Goal: Check status

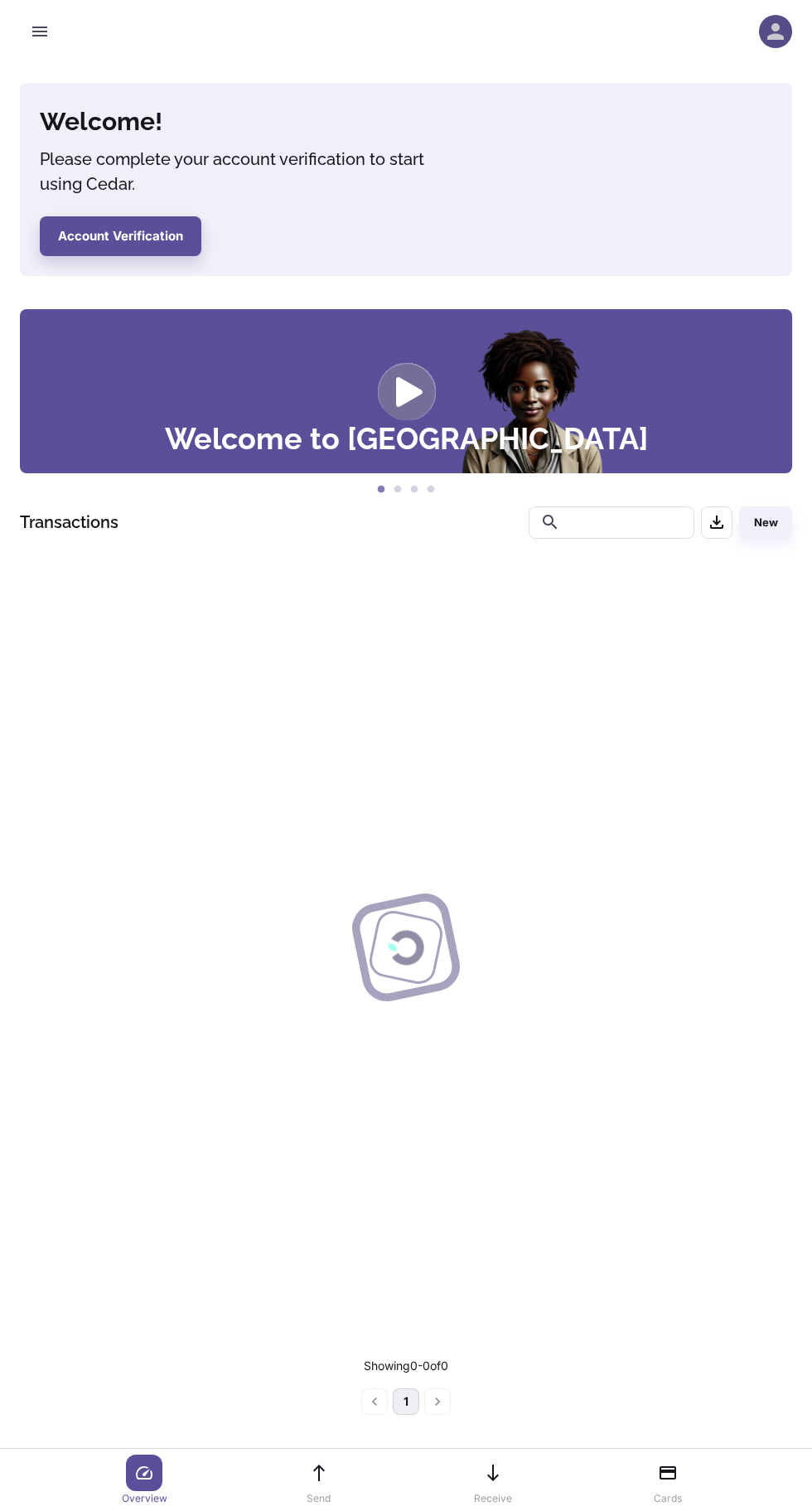
click at [775, 32] on icon "button" at bounding box center [774, 31] width 16 height 16
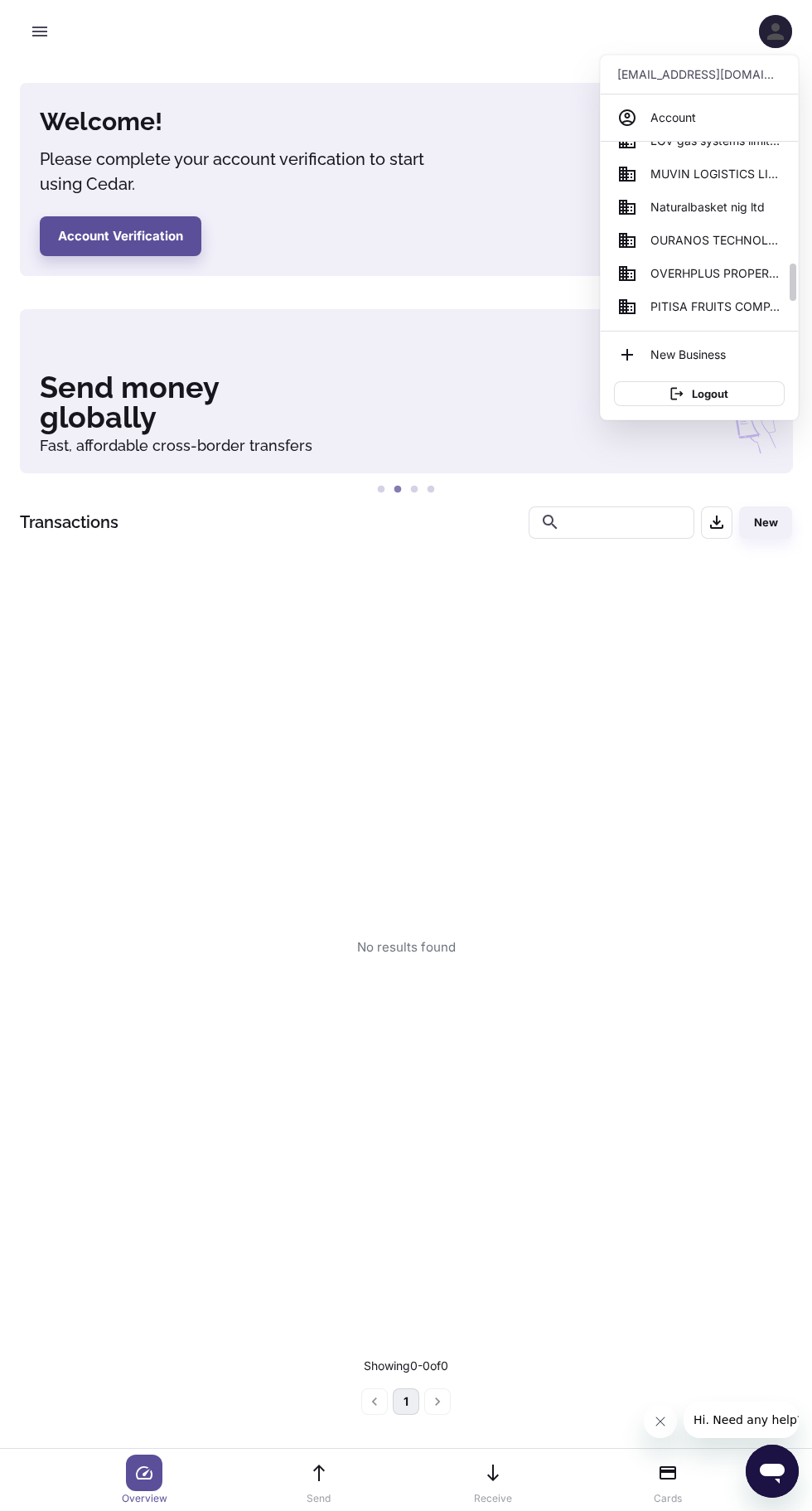
scroll to position [599, 0]
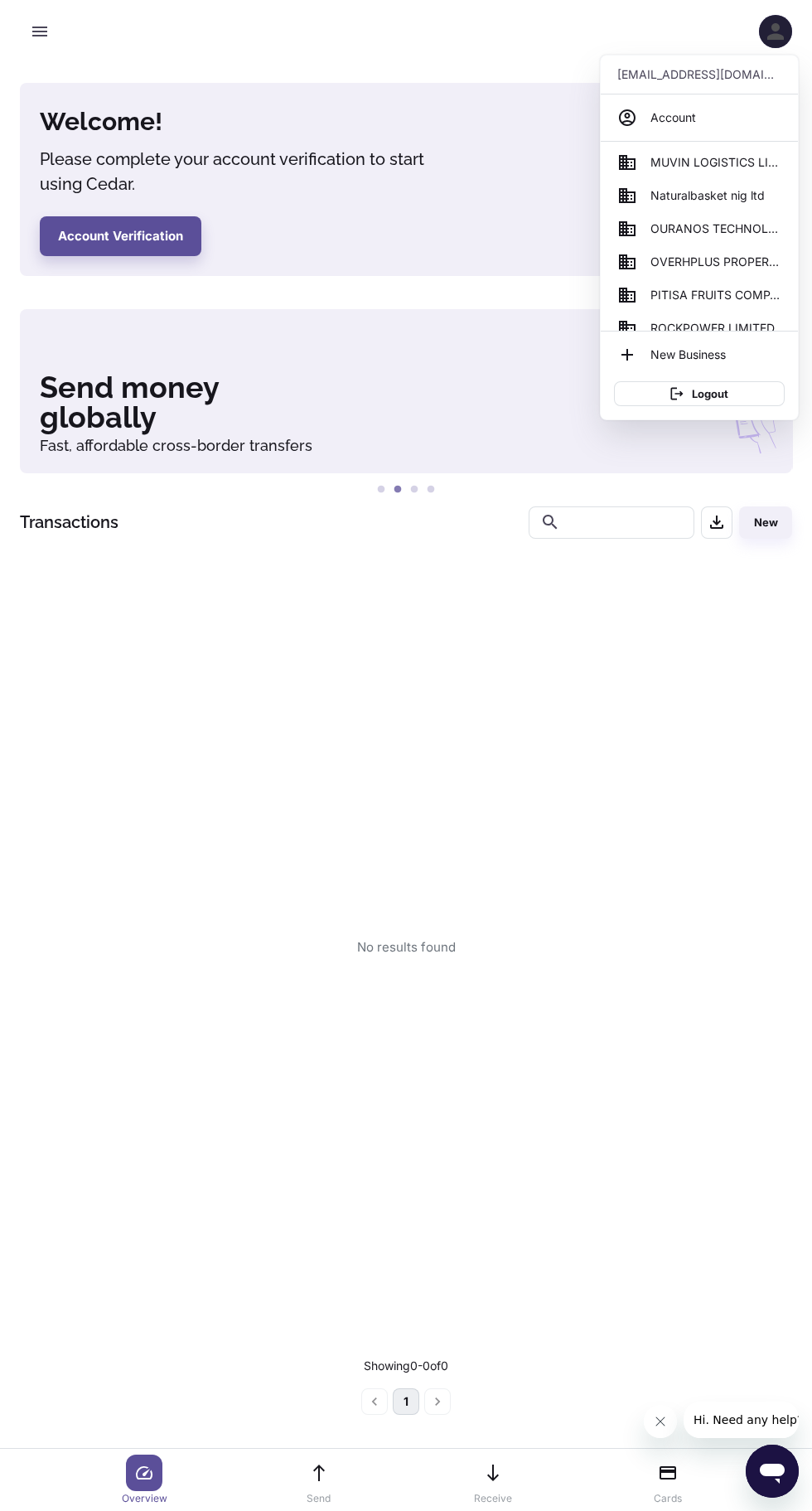
click at [740, 229] on span "OURANOS TECHNOLOGIES LIMITED" at bounding box center [716, 228] width 131 height 18
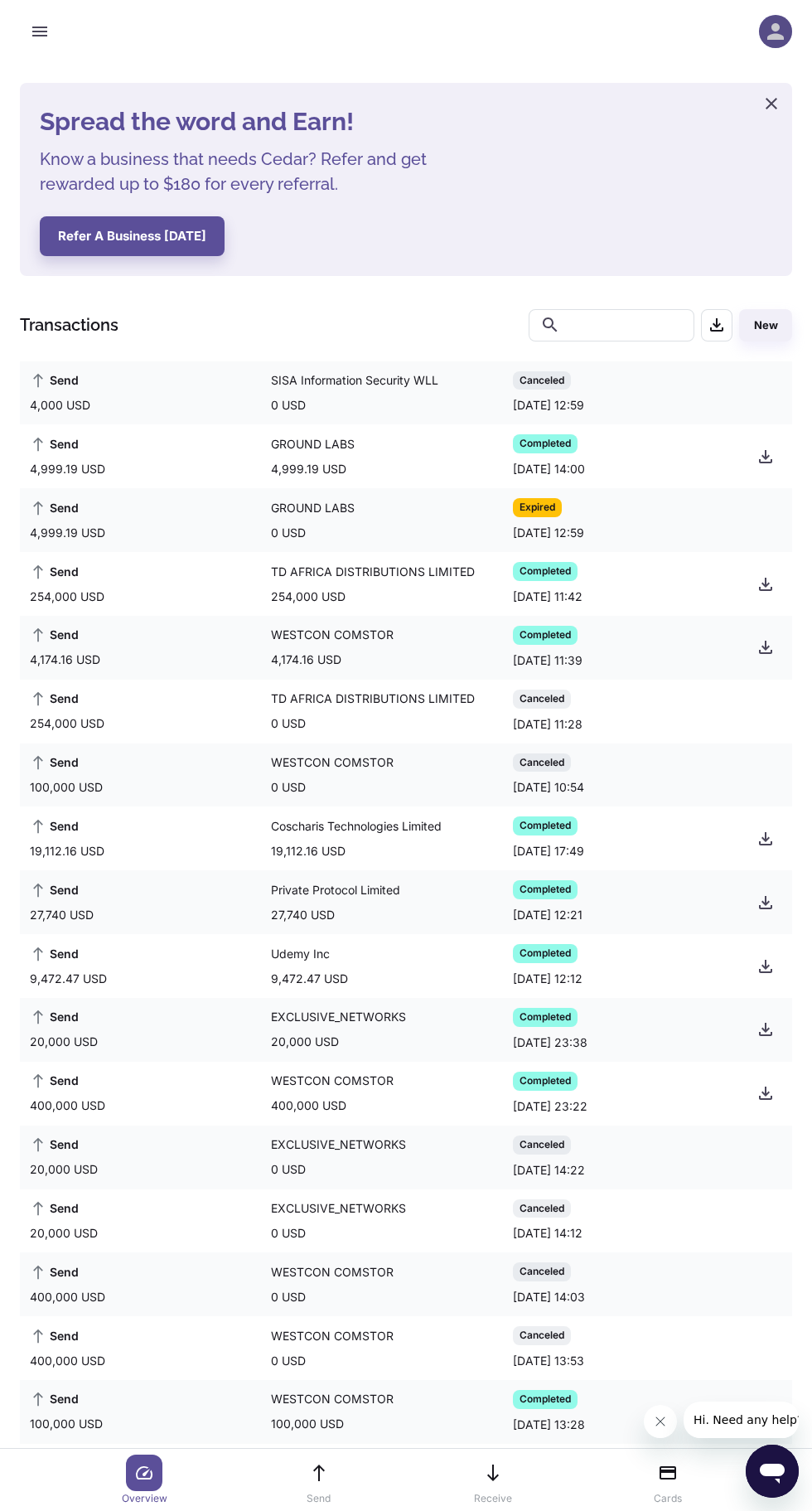
click at [775, 32] on icon "button" at bounding box center [775, 31] width 25 height 25
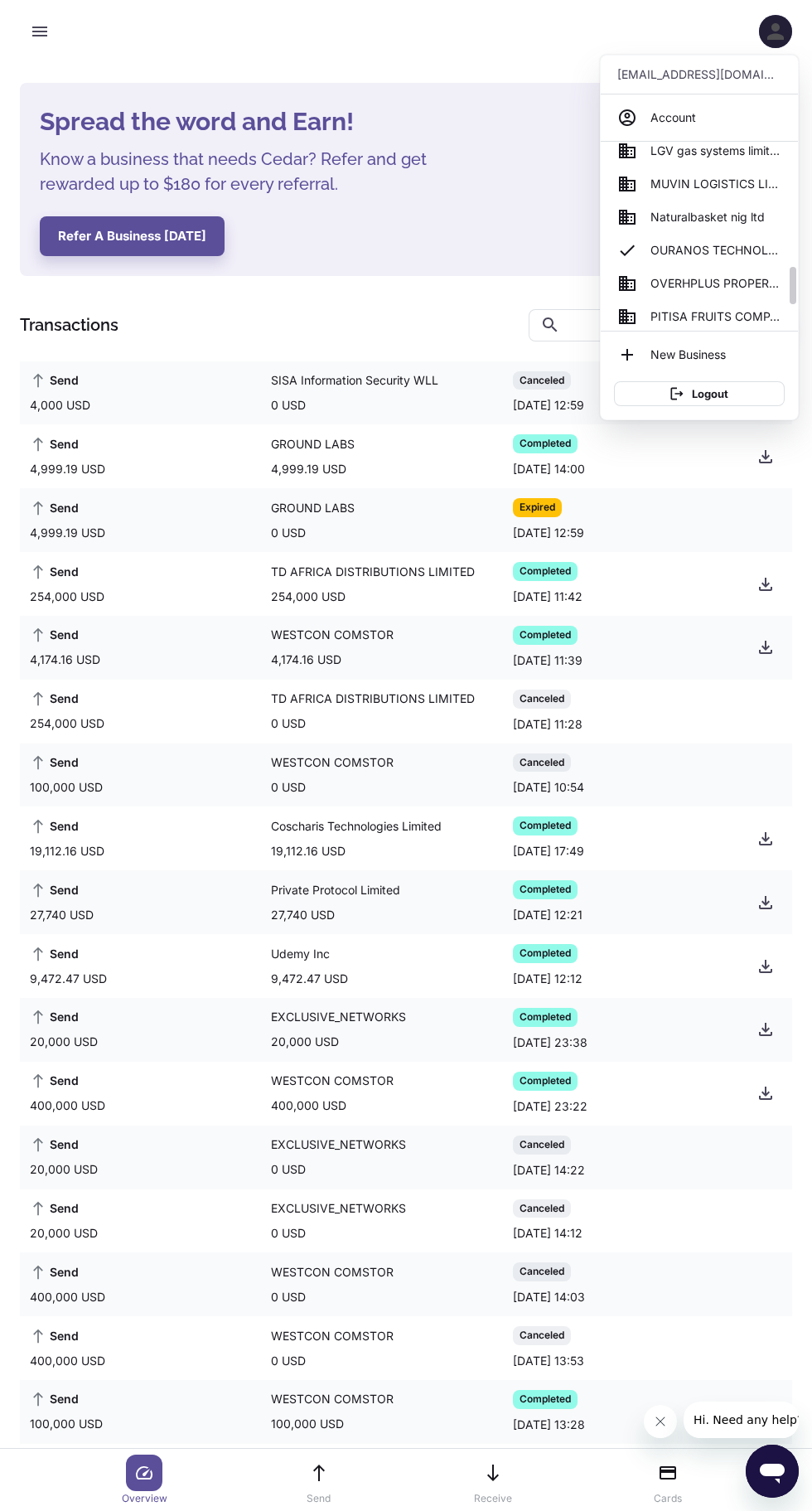
scroll to position [616, 0]
click at [731, 237] on span "OVERHPLUS PROPERTIES LIMITED" at bounding box center [716, 244] width 131 height 18
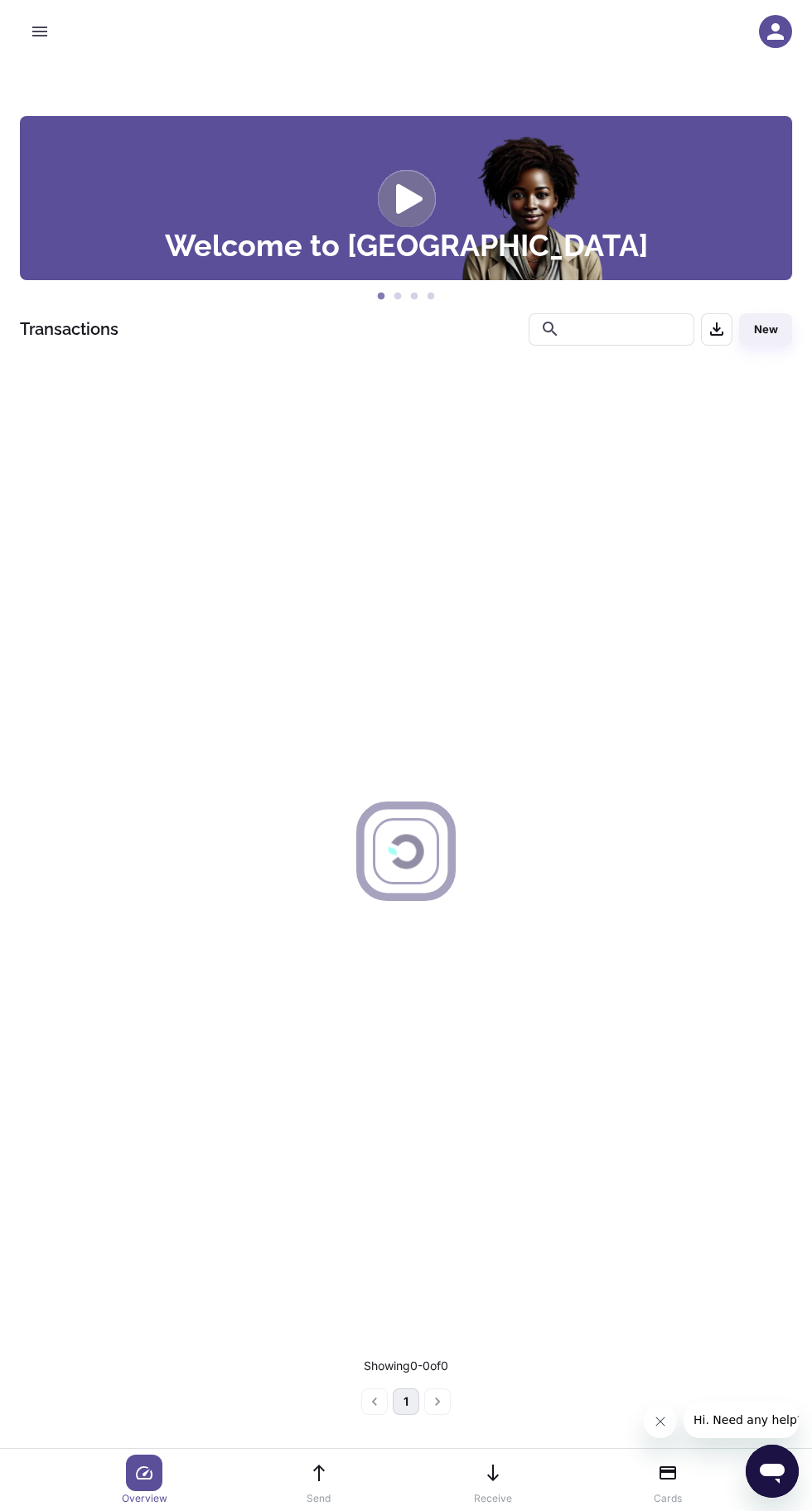
click at [766, 36] on icon "button" at bounding box center [775, 31] width 25 height 25
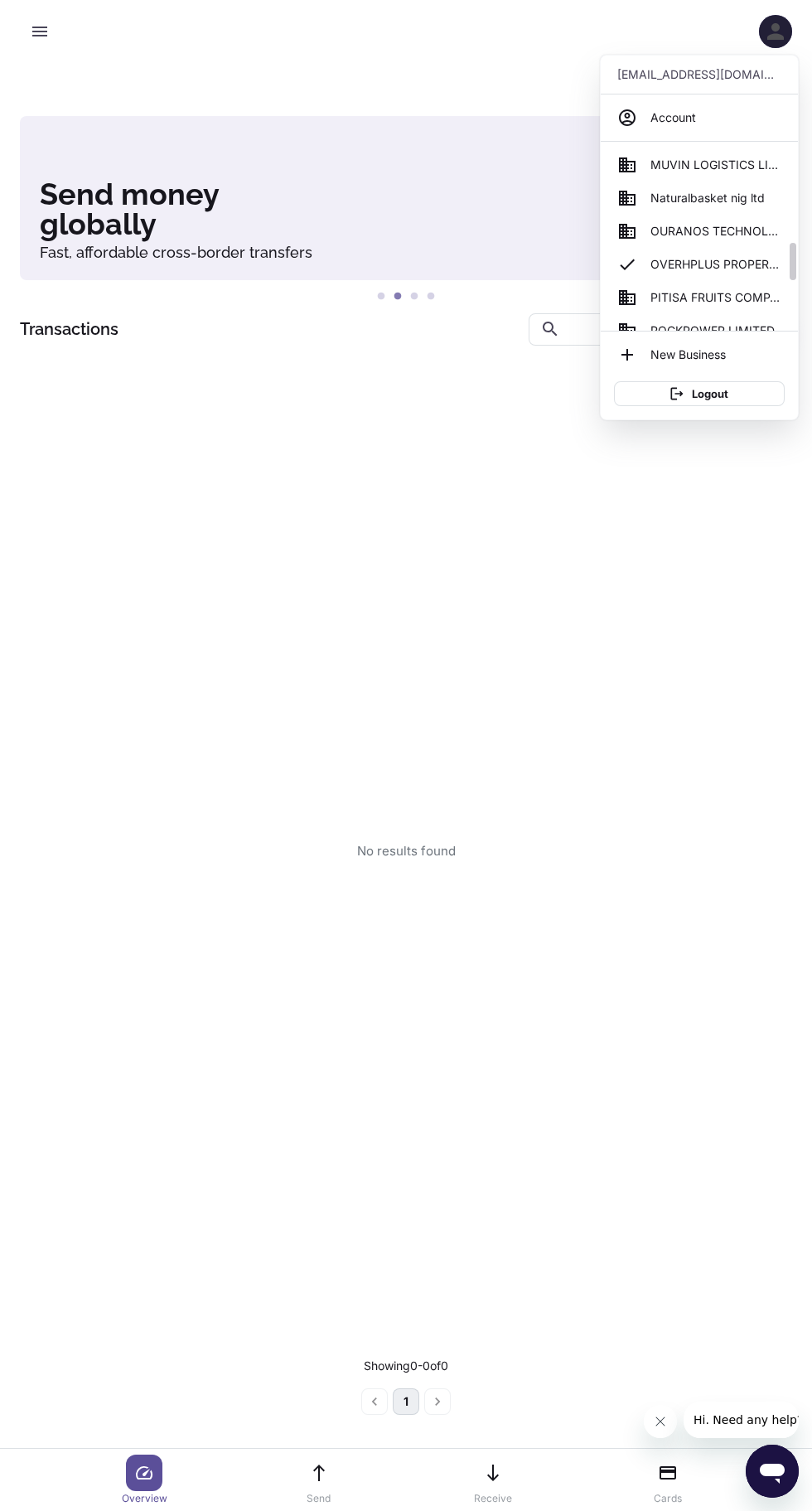
scroll to position [661, 0]
click at [738, 196] on span "OVERHPLUS PROPERTIES LIMITED" at bounding box center [716, 199] width 131 height 18
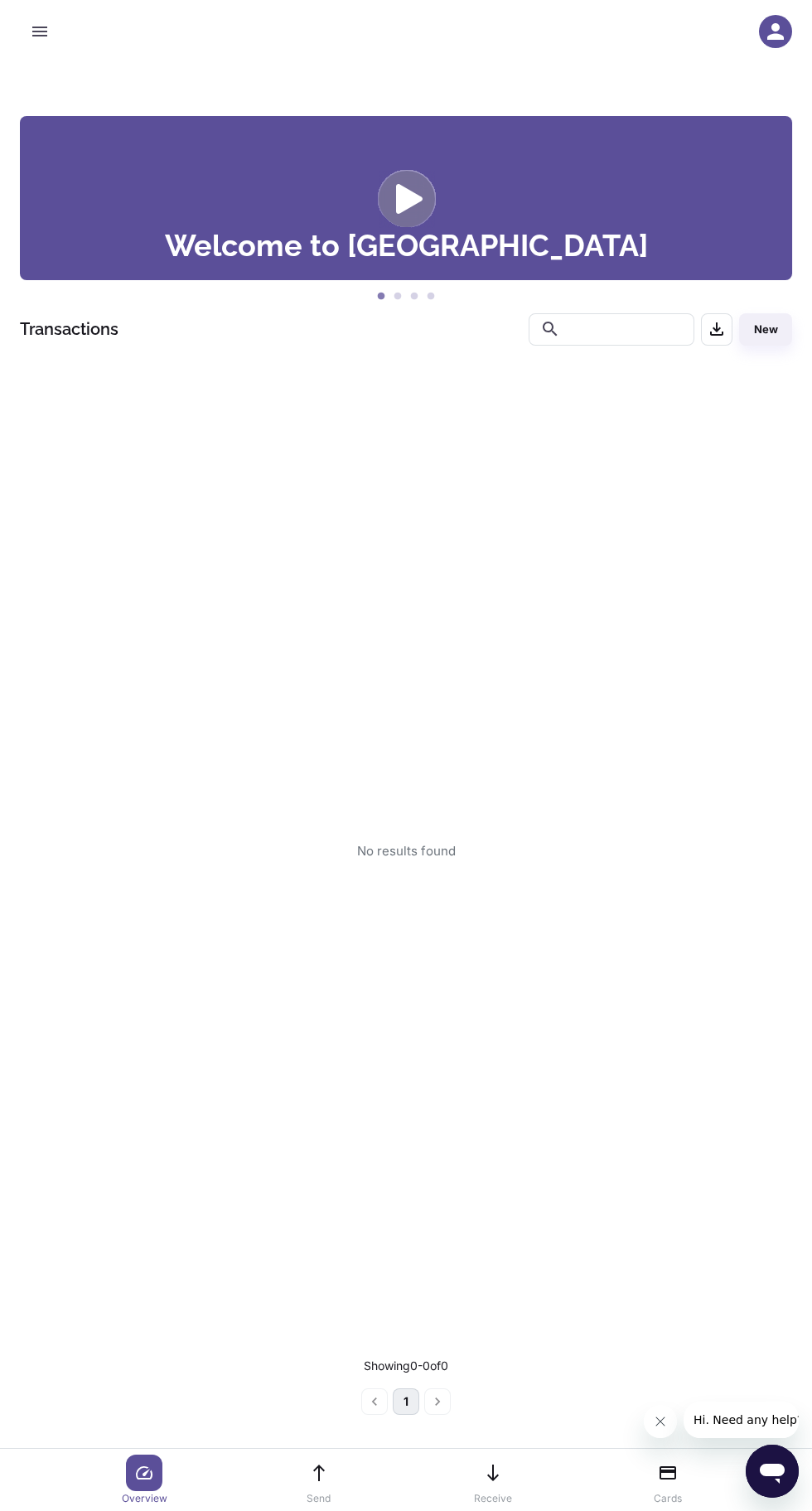
click at [775, 32] on icon "button" at bounding box center [774, 31] width 16 height 16
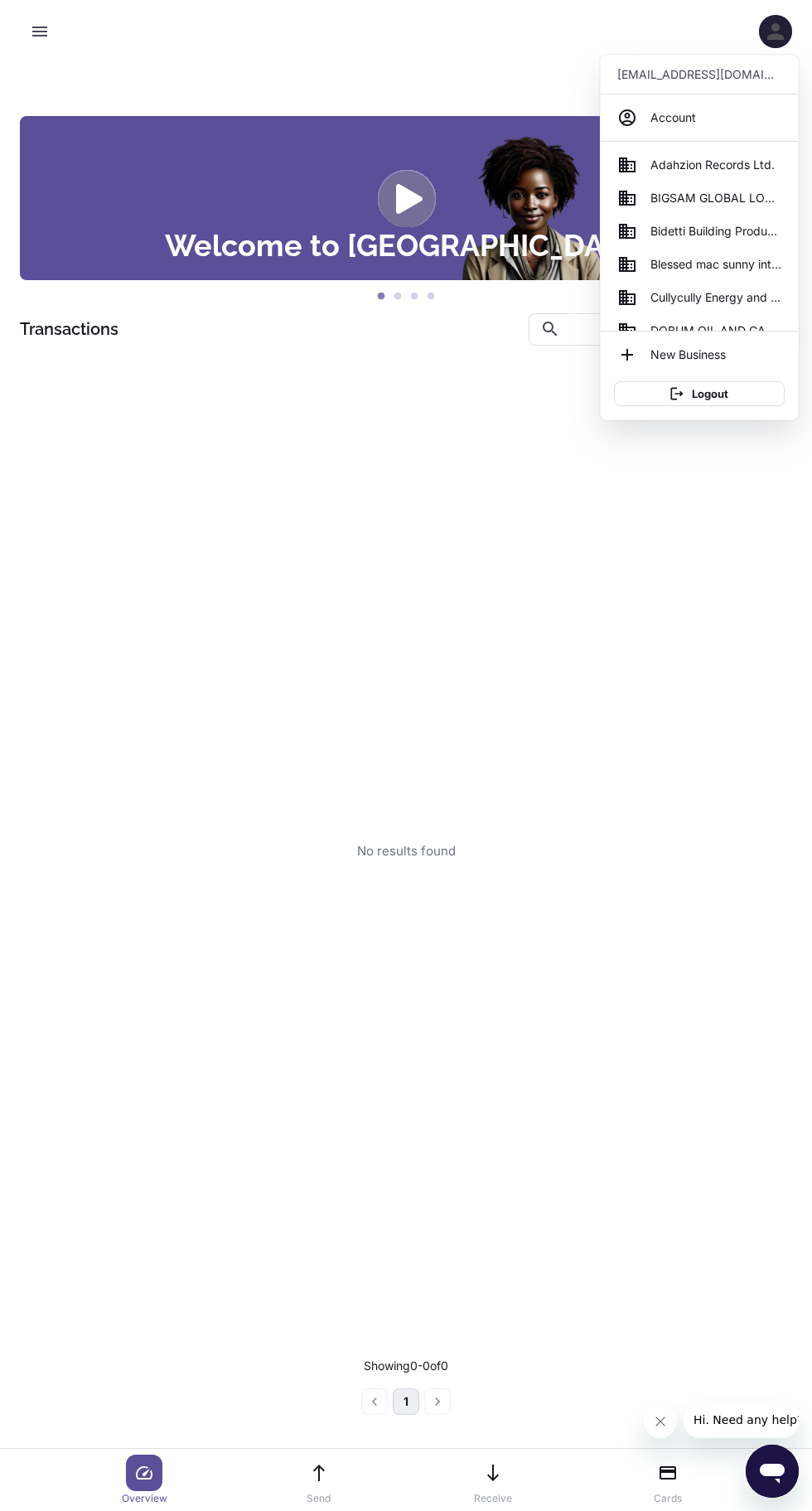
click at [768, 54] on div at bounding box center [406, 755] width 812 height 1511
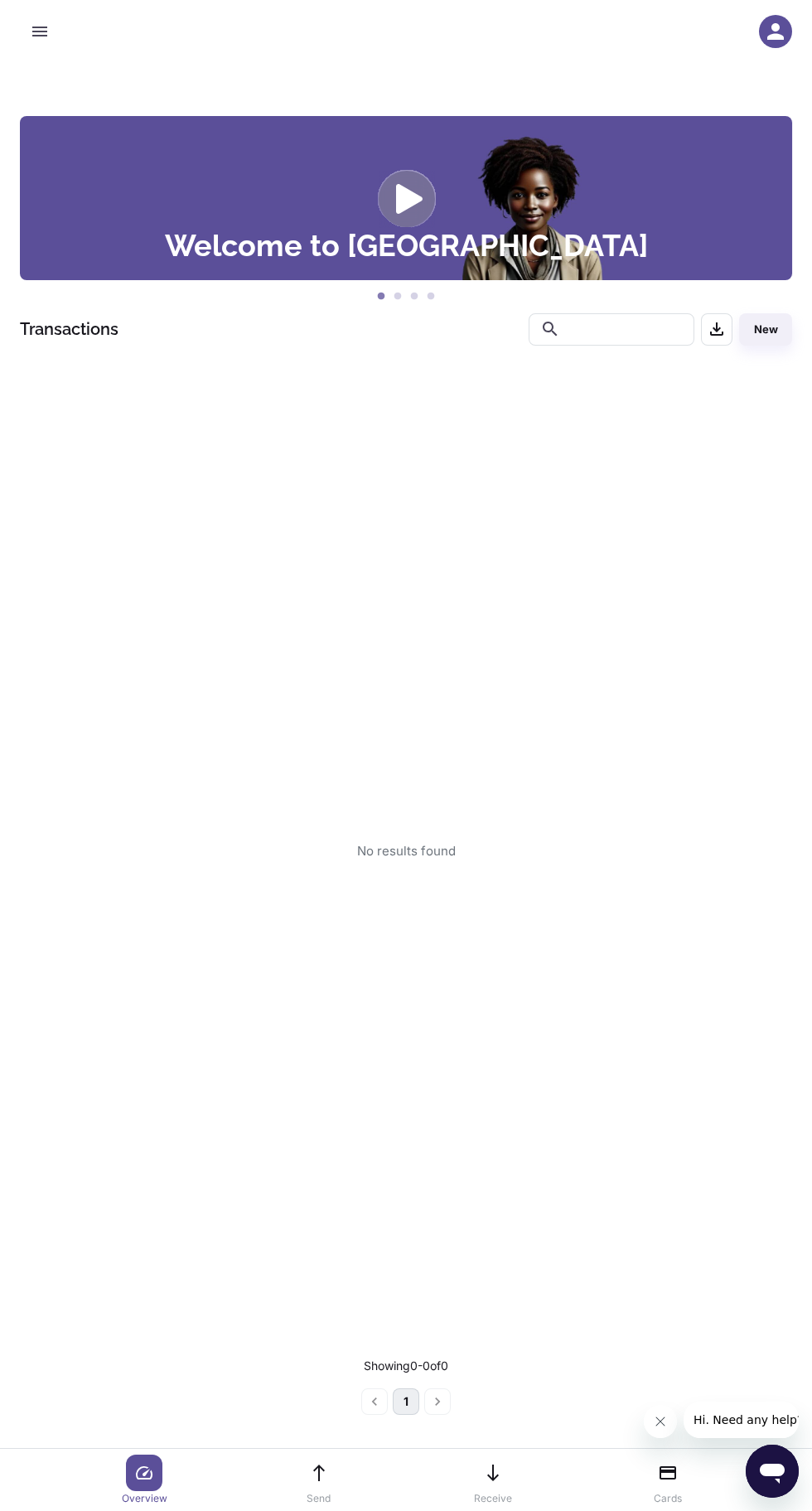
click at [777, 73] on div "Use smart cards Issue and manage business cards in one tap Welcome to Cedar Sen…" at bounding box center [406, 755] width 812 height 1511
click at [775, 32] on icon "button" at bounding box center [775, 31] width 25 height 25
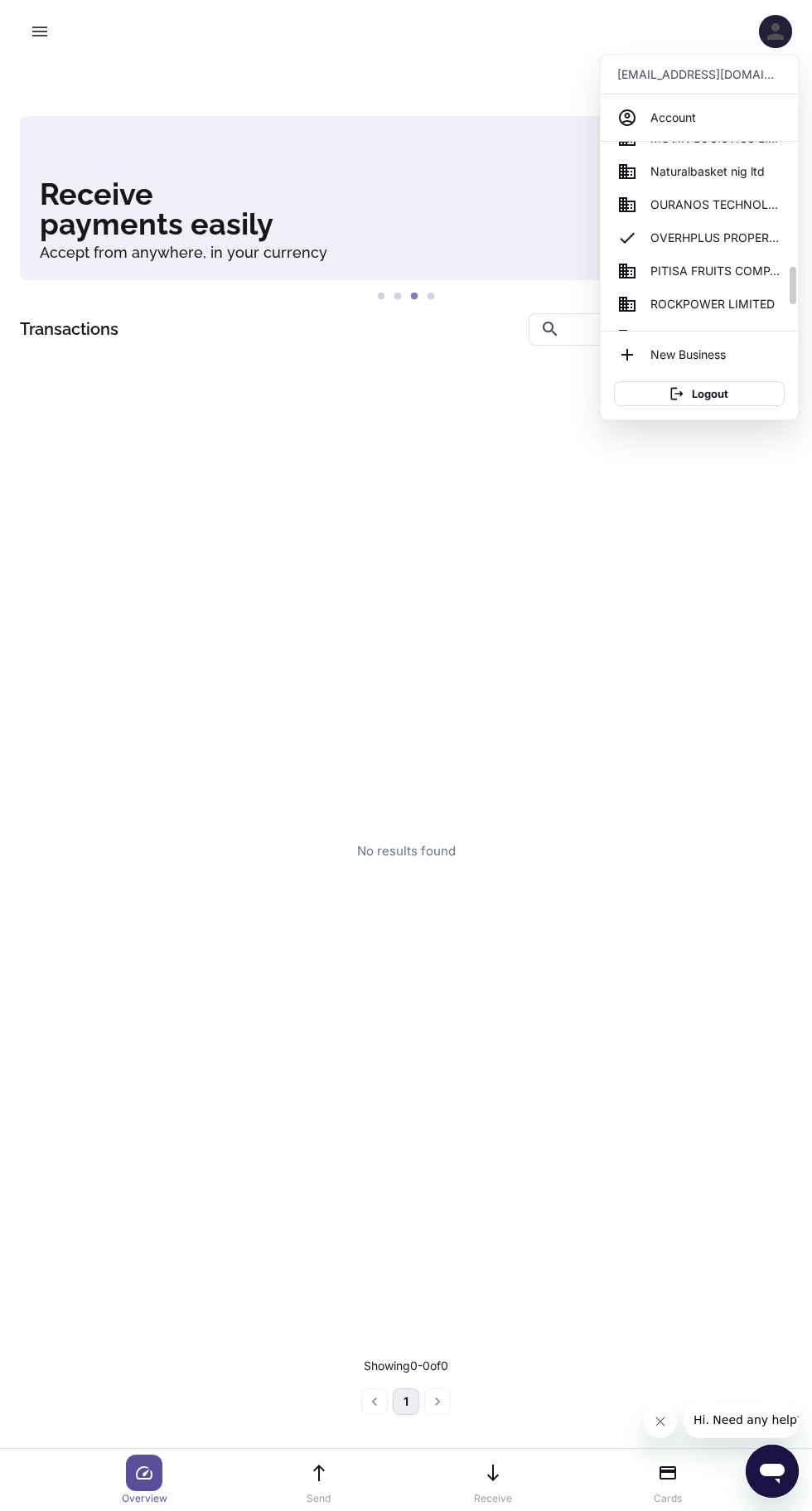
scroll to position [624, 0]
click at [696, 272] on span "PITISA FRUITS COMPANY NIGERIA LIMITED" at bounding box center [716, 270] width 131 height 18
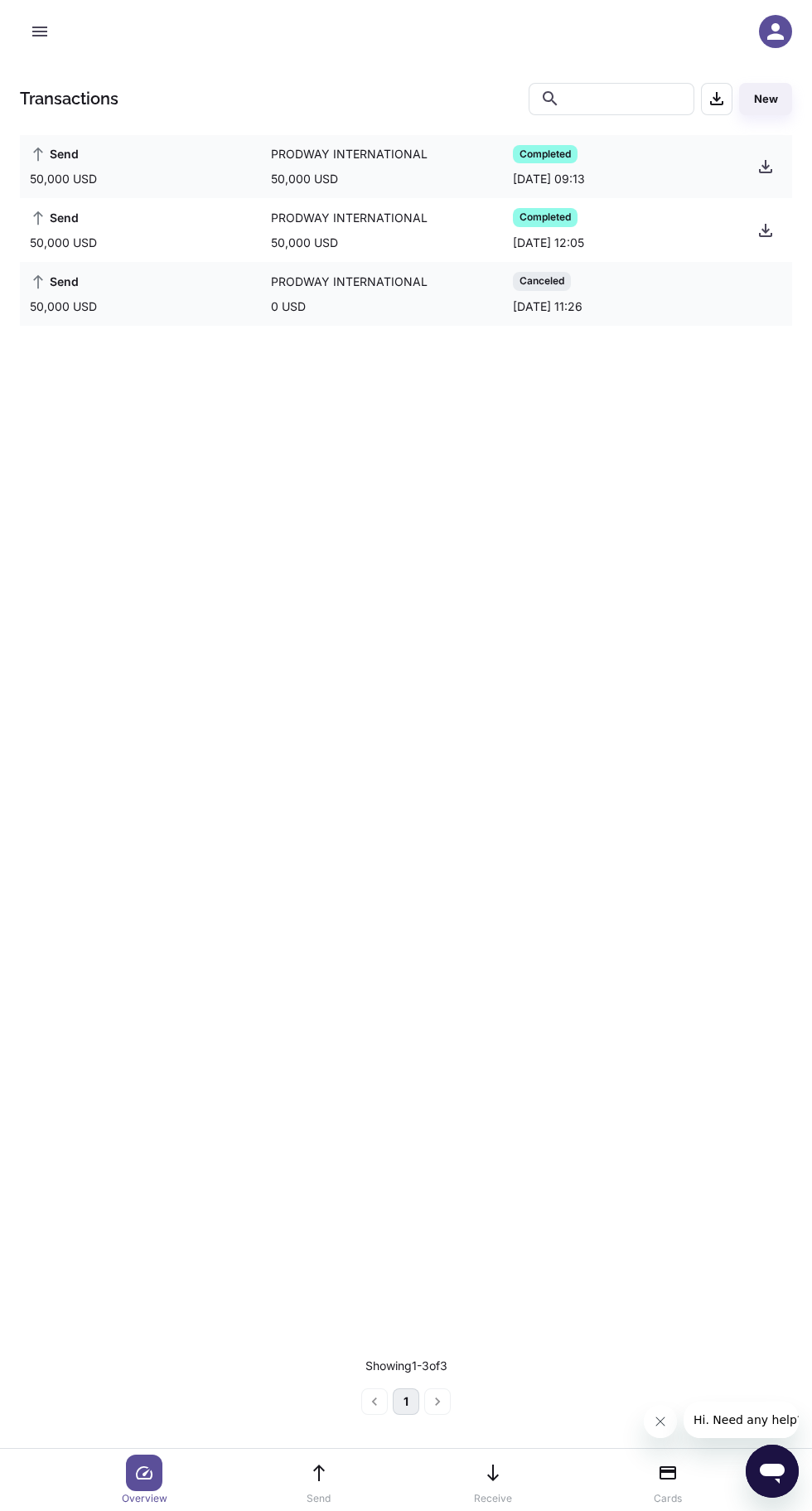
click at [768, 34] on icon "button" at bounding box center [775, 31] width 25 height 25
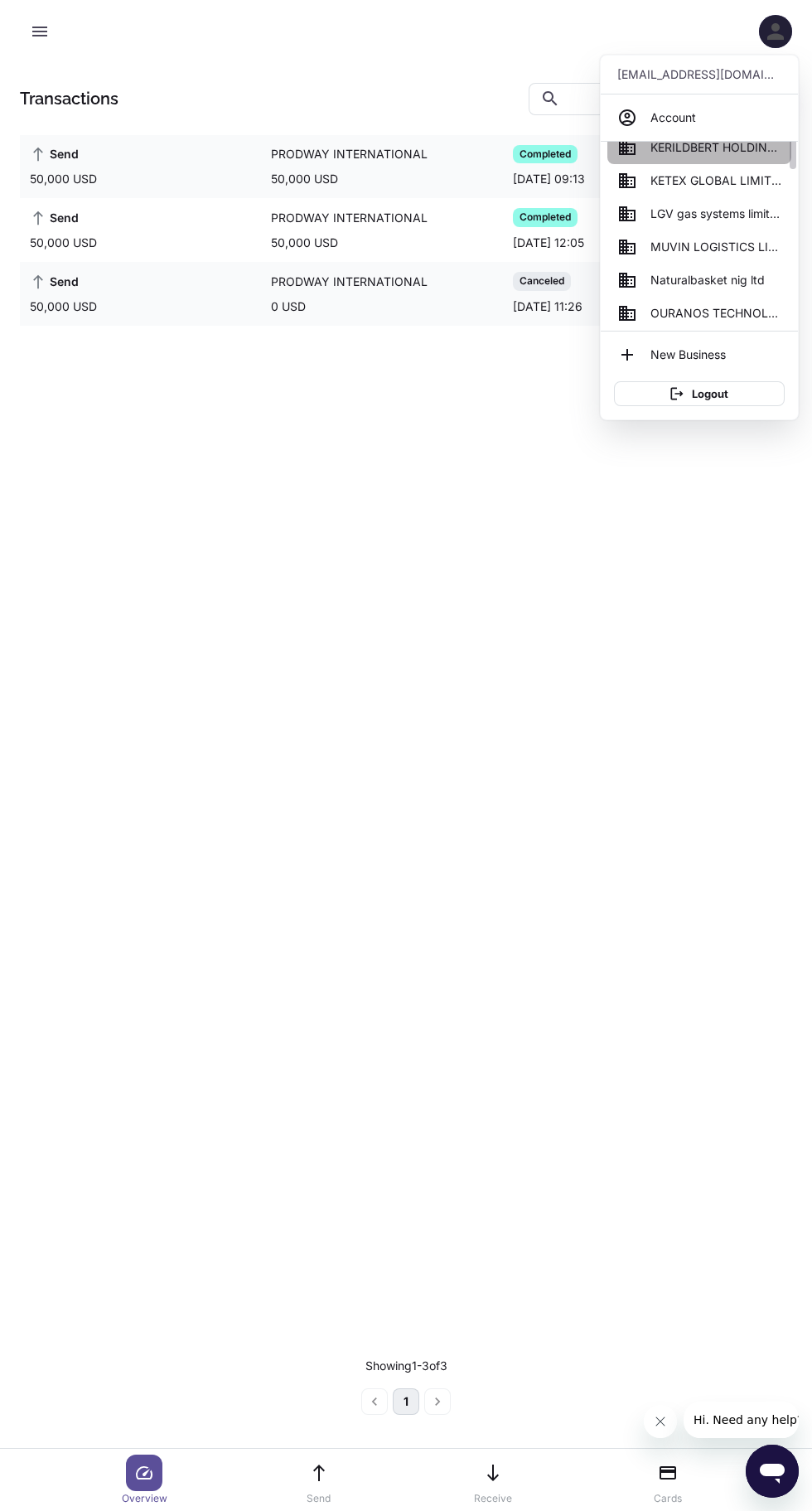
scroll to position [524, 0]
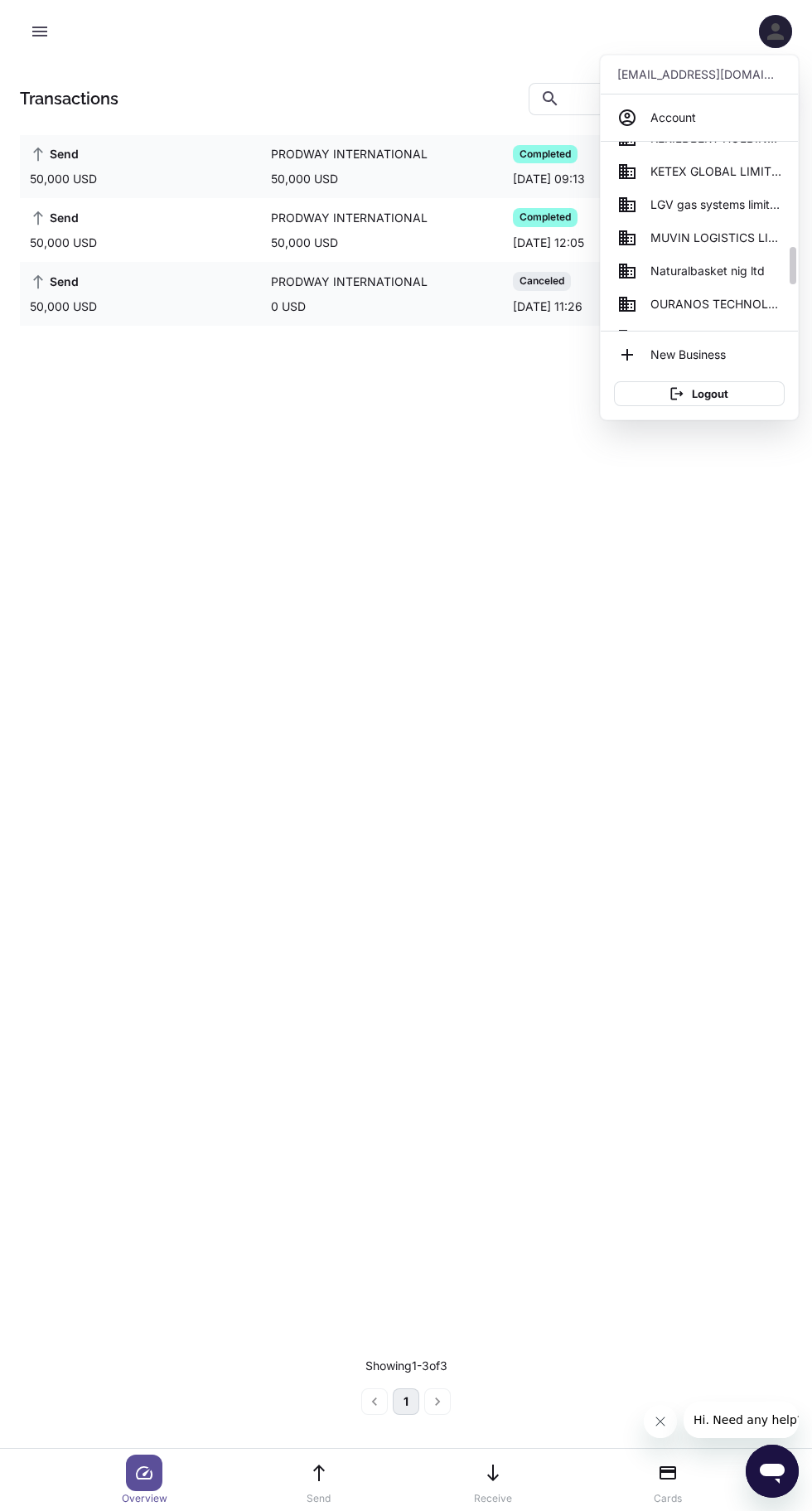
click at [708, 172] on span "KETEX GLOBAL LIMITED" at bounding box center [716, 171] width 131 height 18
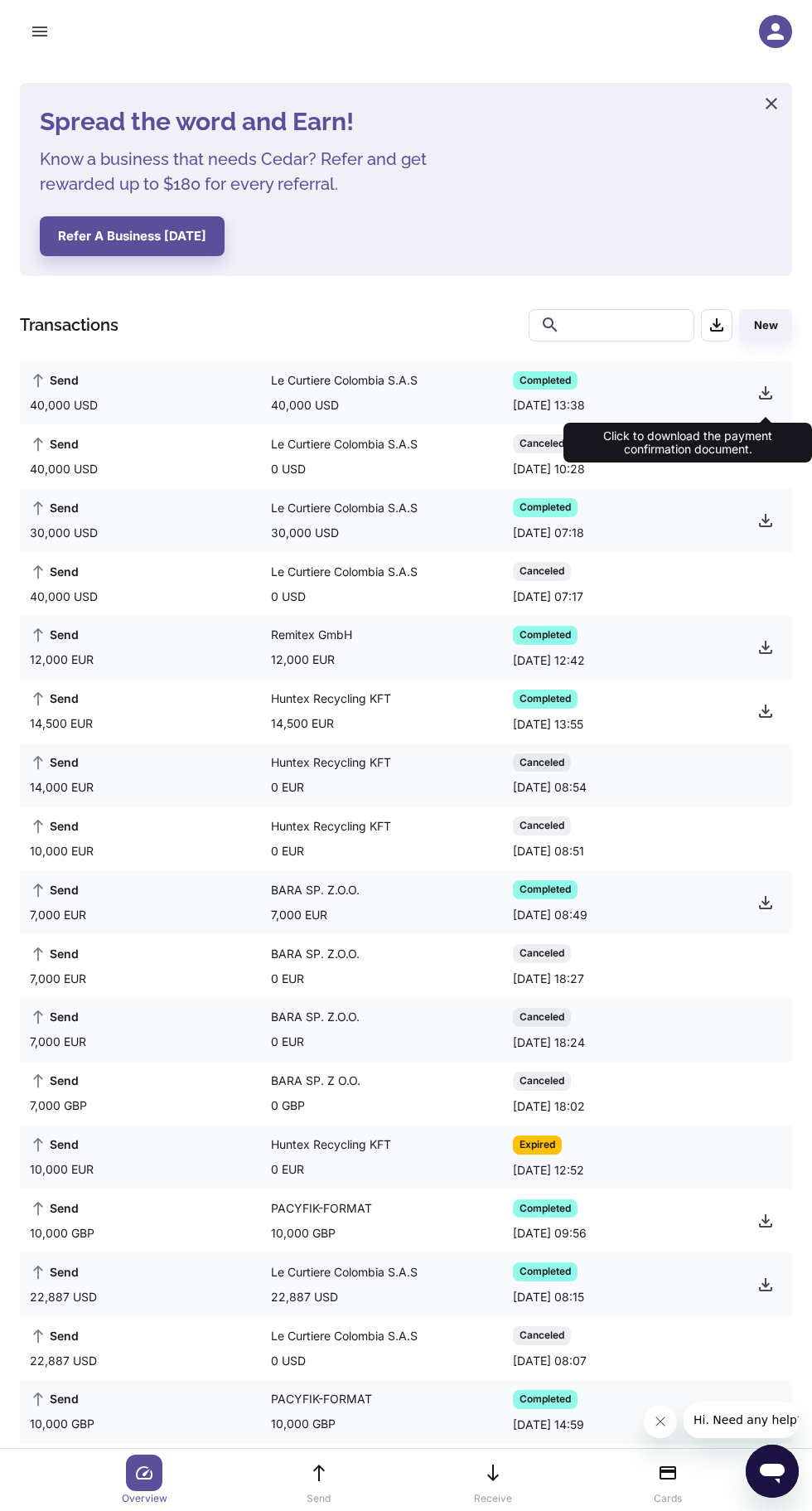
click at [768, 389] on icon "button" at bounding box center [765, 392] width 20 height 20
click at [763, 553] on div "Send 40,000 USD Le Curtiere Colombia S.A.S 0 USD Canceled [DATE] 07:17" at bounding box center [406, 583] width 772 height 64
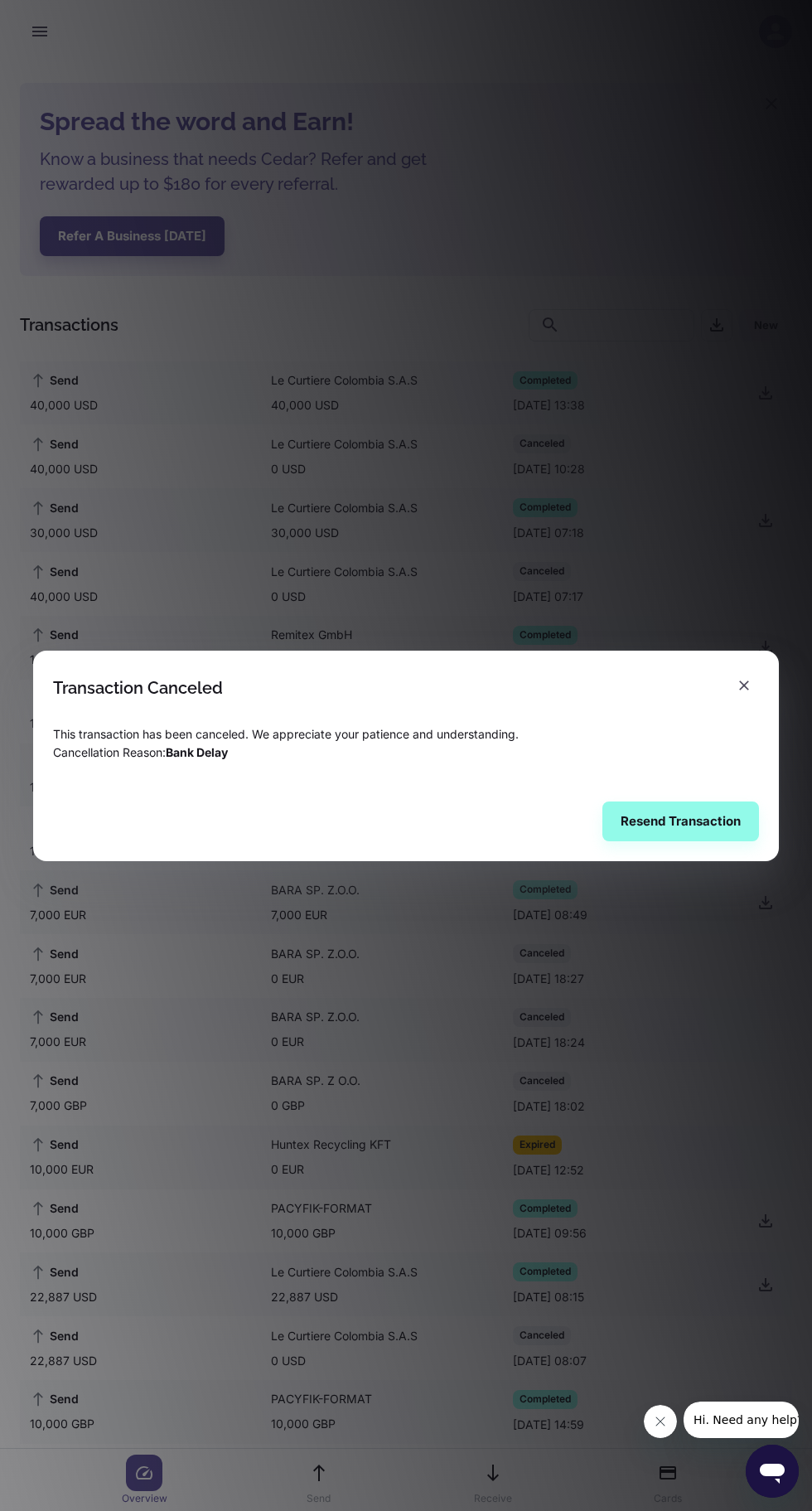
click at [691, 525] on div "Transaction Canceled This transaction has been canceled. We appreciate your pat…" at bounding box center [406, 755] width 812 height 1511
click at [644, 466] on div "Transaction Canceled This transaction has been canceled. We appreciate your pat…" at bounding box center [406, 755] width 812 height 1511
click at [744, 685] on icon "button" at bounding box center [744, 685] width 10 height 10
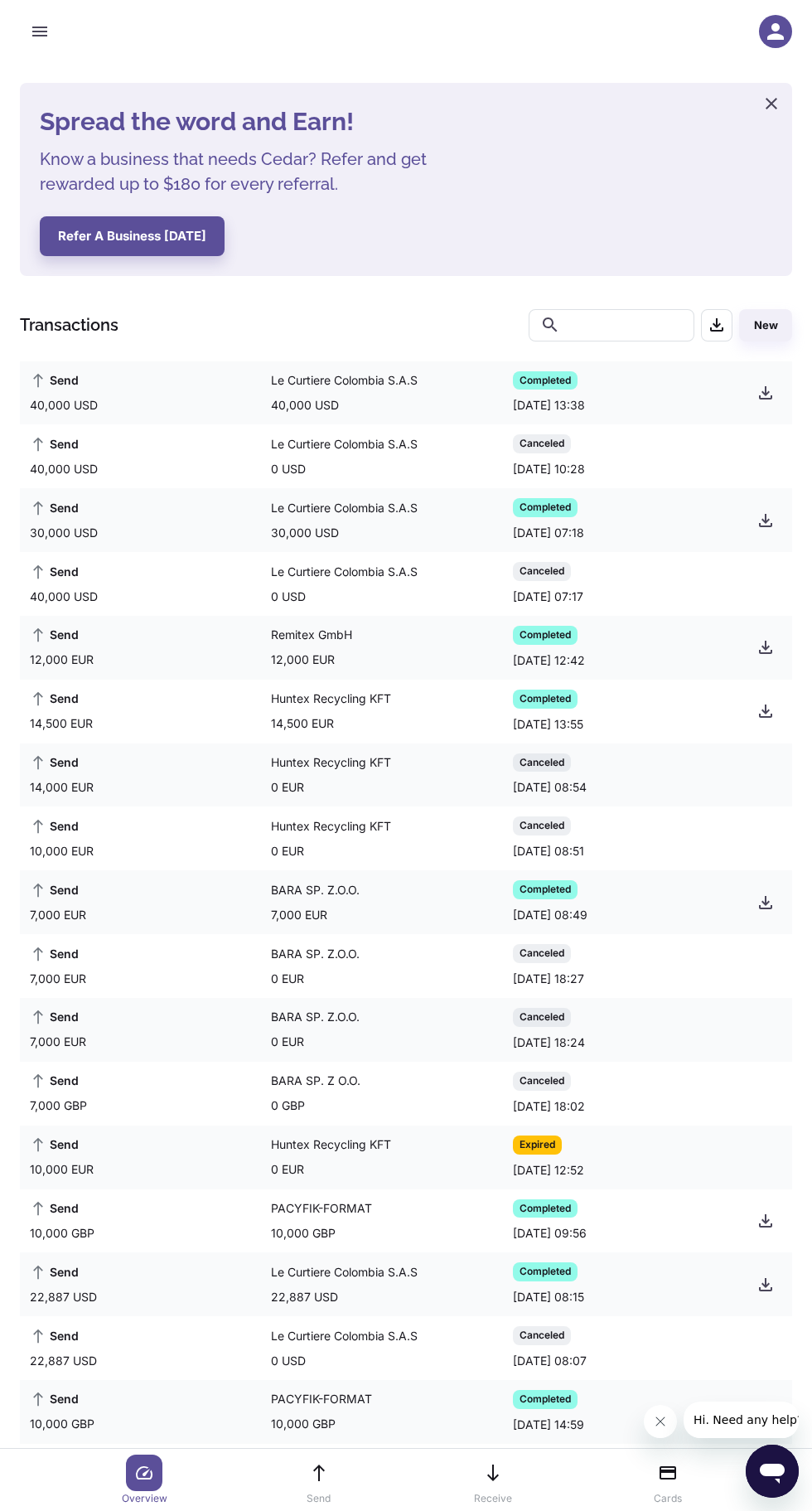
click at [768, 578] on div "Send 40,000 USD Le Curtiere Colombia S.A.S 0 USD Canceled [DATE] 07:17" at bounding box center [406, 583] width 772 height 64
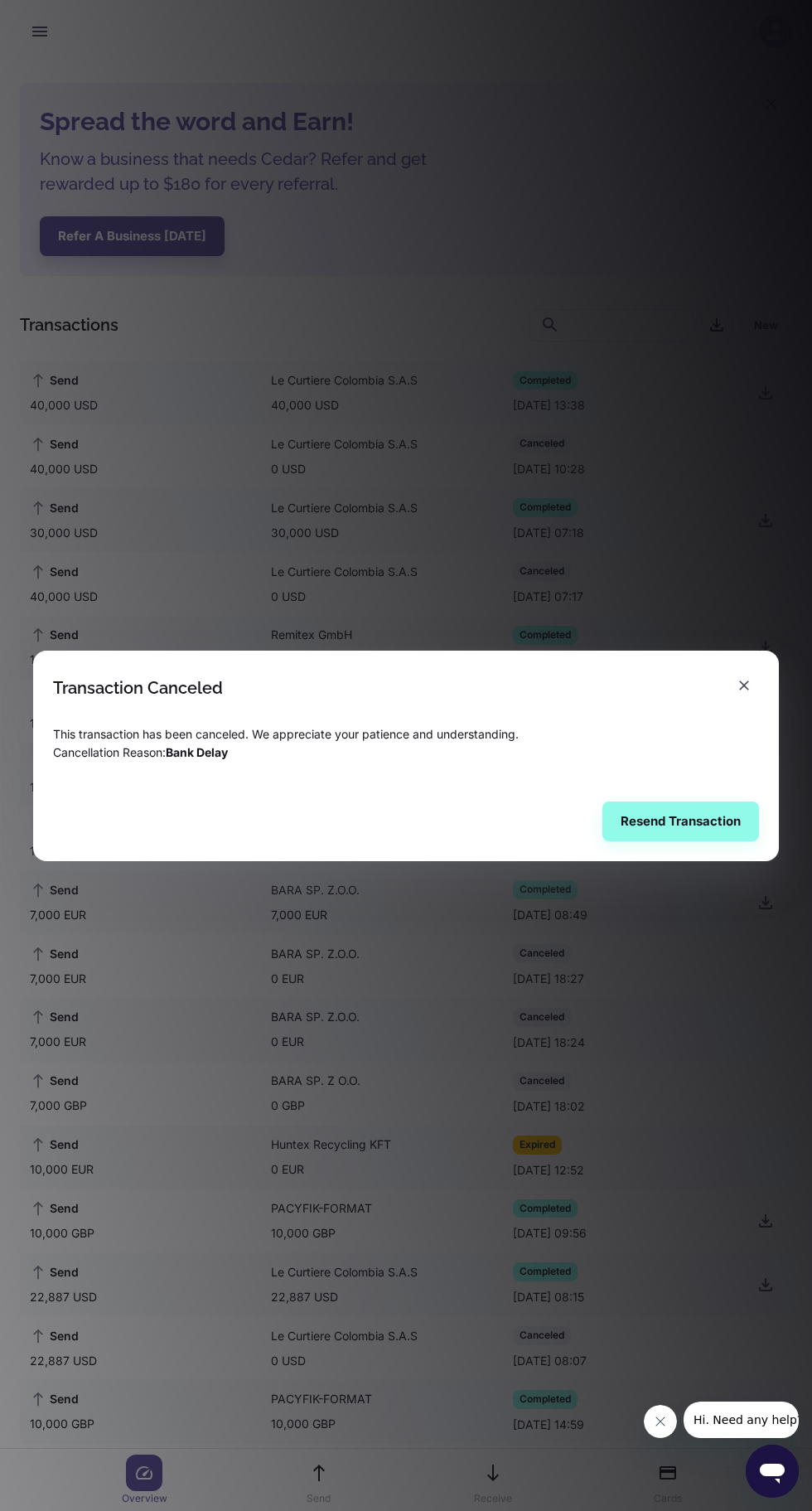
click at [686, 507] on div "Transaction Canceled This transaction has been canceled. We appreciate your pat…" at bounding box center [406, 755] width 812 height 1511
click at [764, 644] on div "Transaction Canceled This transaction has been canceled. We appreciate your pat…" at bounding box center [406, 755] width 812 height 1511
click at [744, 685] on icon "button" at bounding box center [744, 685] width 10 height 10
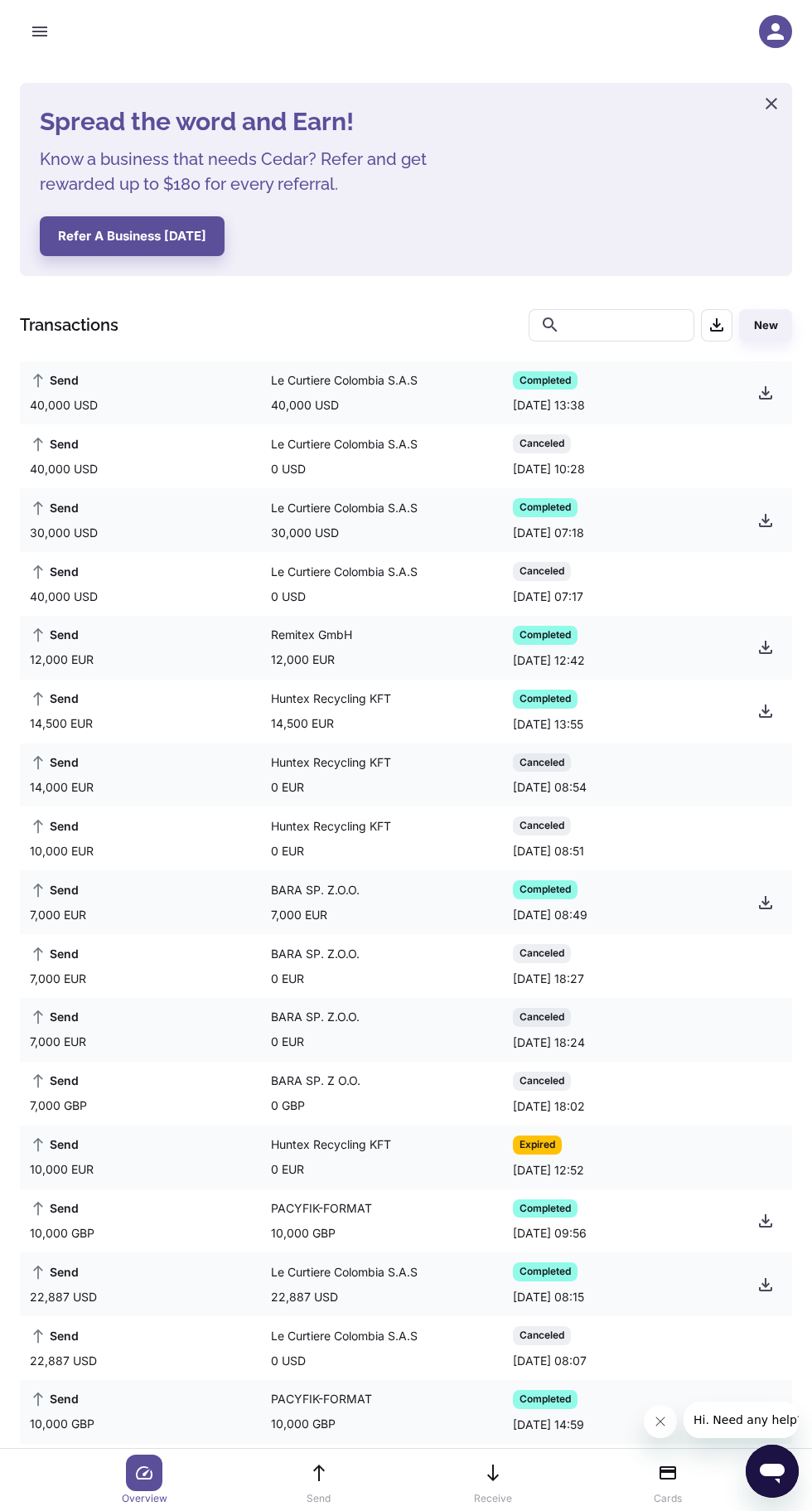
click at [760, 699] on button "button" at bounding box center [765, 711] width 33 height 33
click at [769, 584] on div "Send 40,000 USD Le Curtiere Colombia S.A.S 0 USD Canceled [DATE] 07:17" at bounding box center [406, 583] width 772 height 64
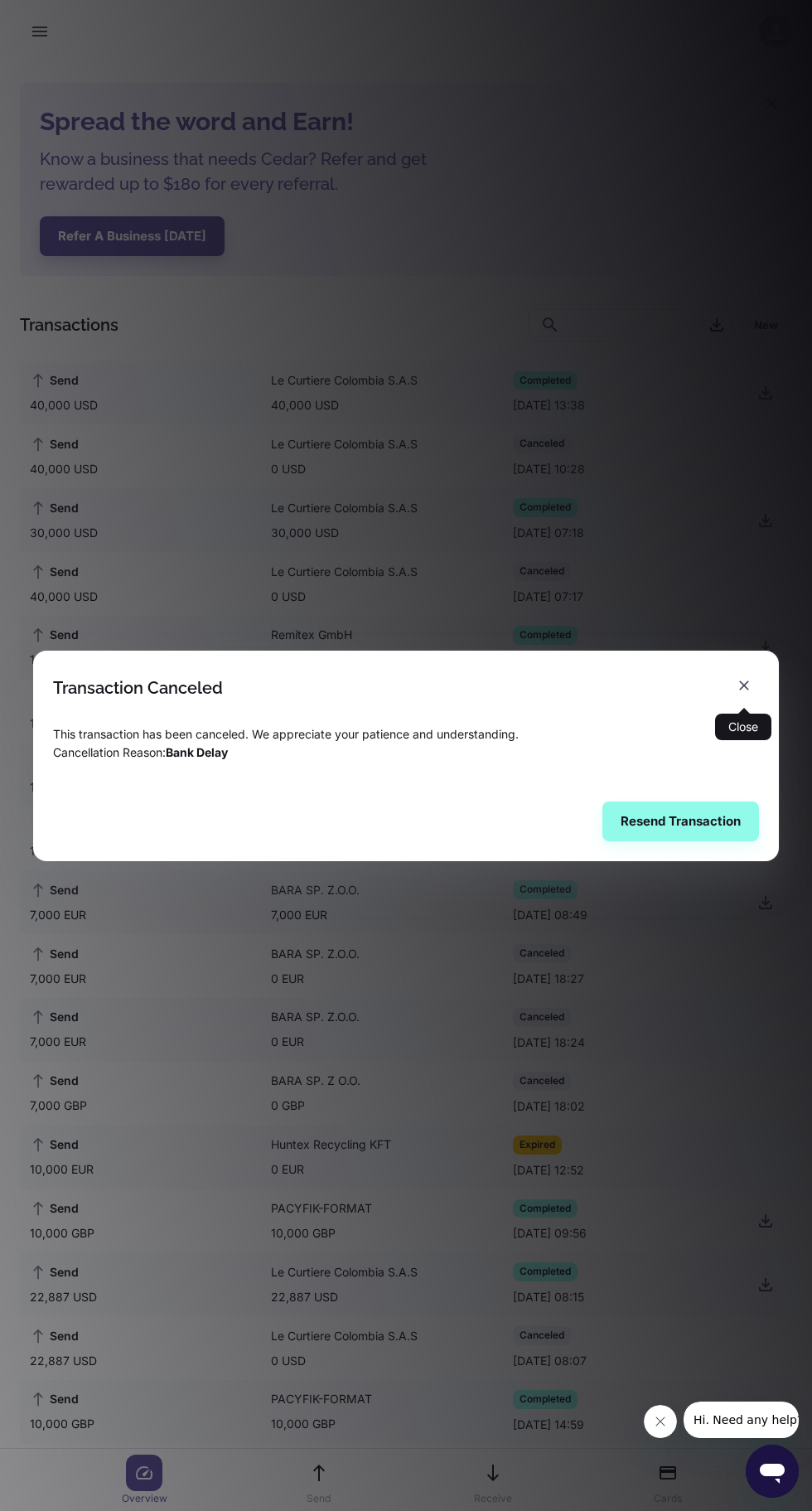
click at [744, 685] on icon "button" at bounding box center [744, 685] width 10 height 10
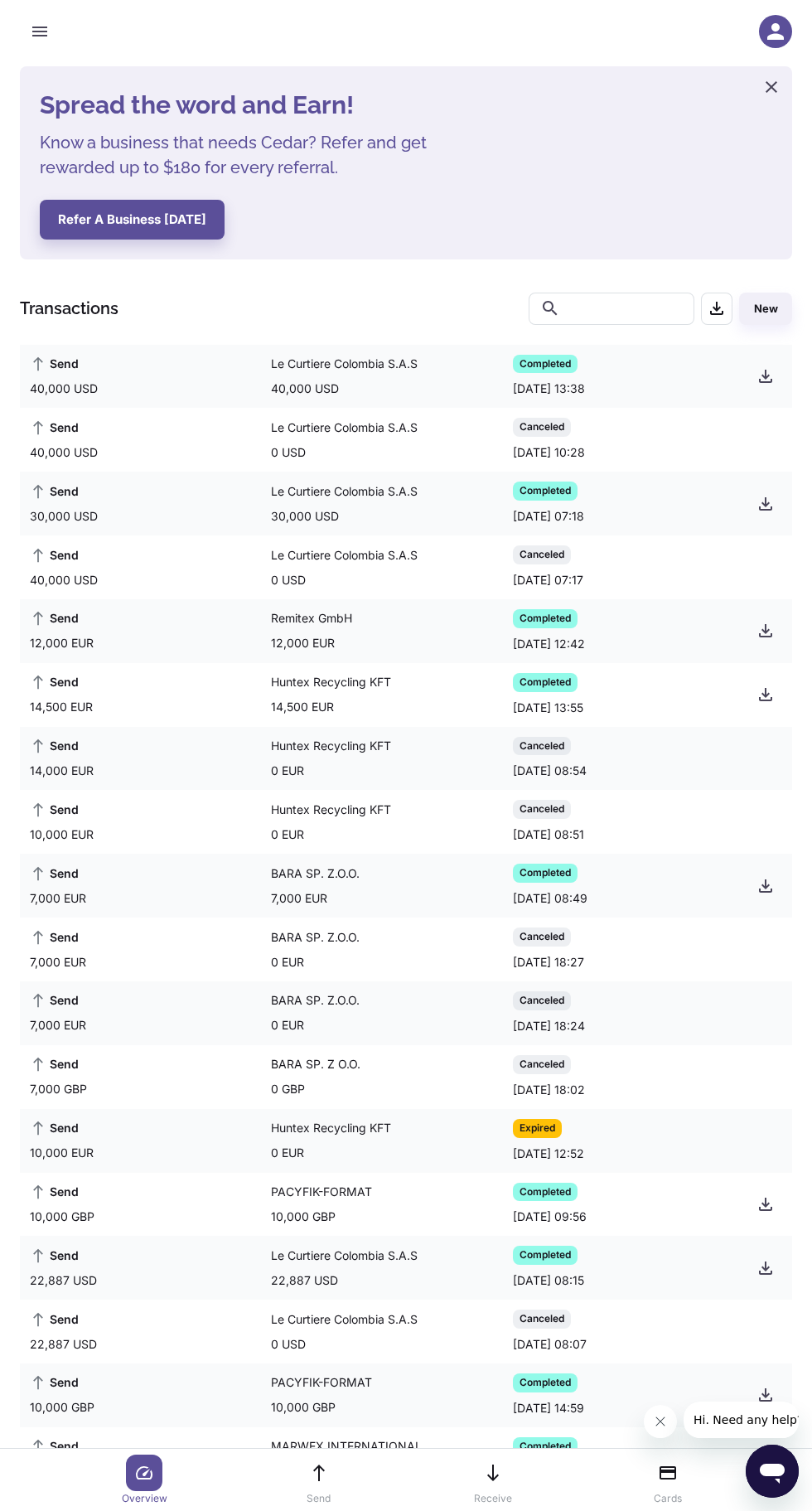
scroll to position [17, 0]
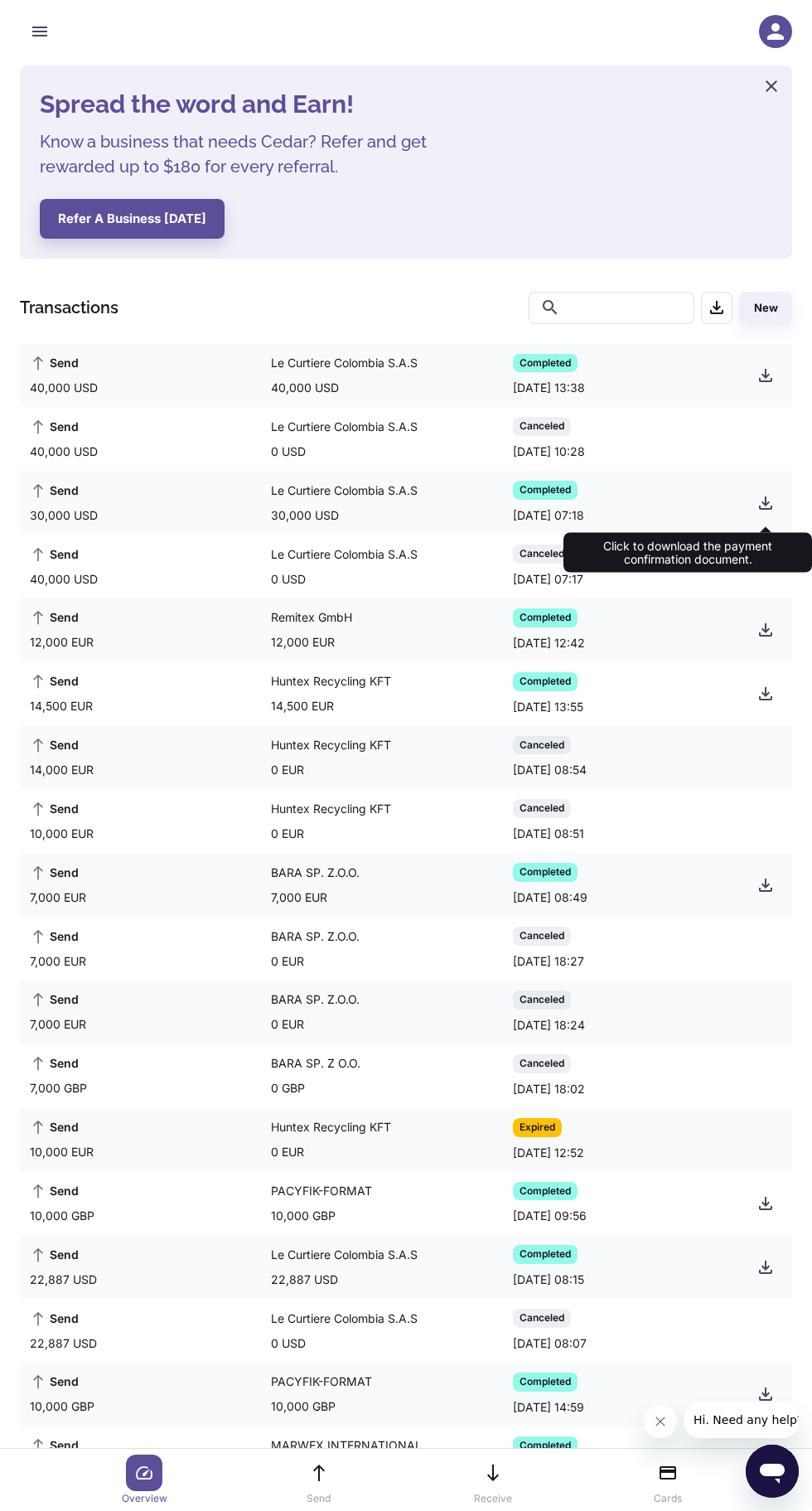
click at [764, 493] on icon "button" at bounding box center [765, 502] width 20 height 20
